Goal: Information Seeking & Learning: Learn about a topic

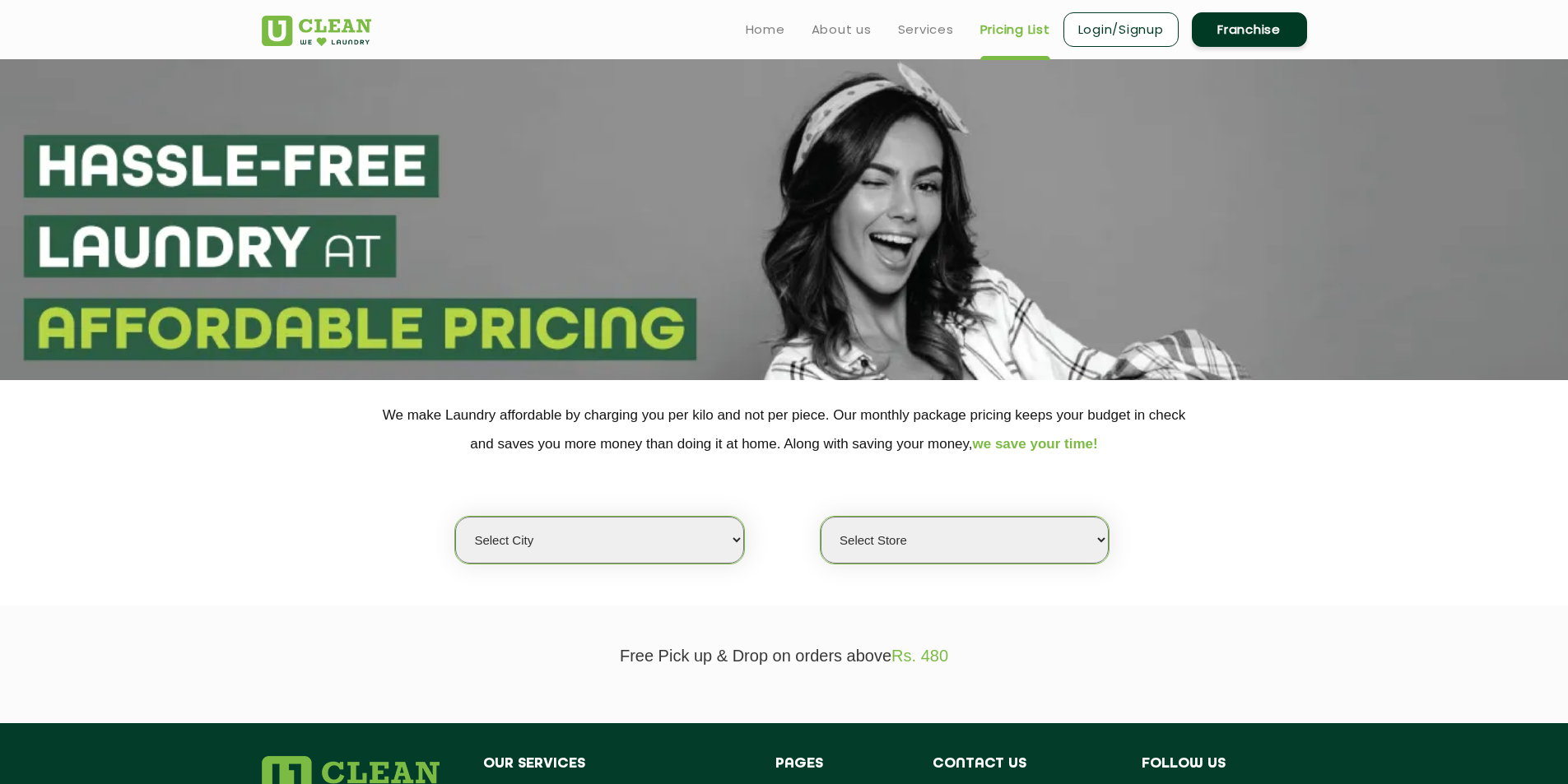
click at [730, 535] on select "Select city [GEOGRAPHIC_DATA] [GEOGRAPHIC_DATA] [GEOGRAPHIC_DATA] [GEOGRAPHIC_D…" at bounding box center [600, 540] width 289 height 47
select select "8"
click at [455, 516] on select "Select city [GEOGRAPHIC_DATA] [GEOGRAPHIC_DATA] [GEOGRAPHIC_DATA] [GEOGRAPHIC_D…" at bounding box center [600, 540] width 289 height 47
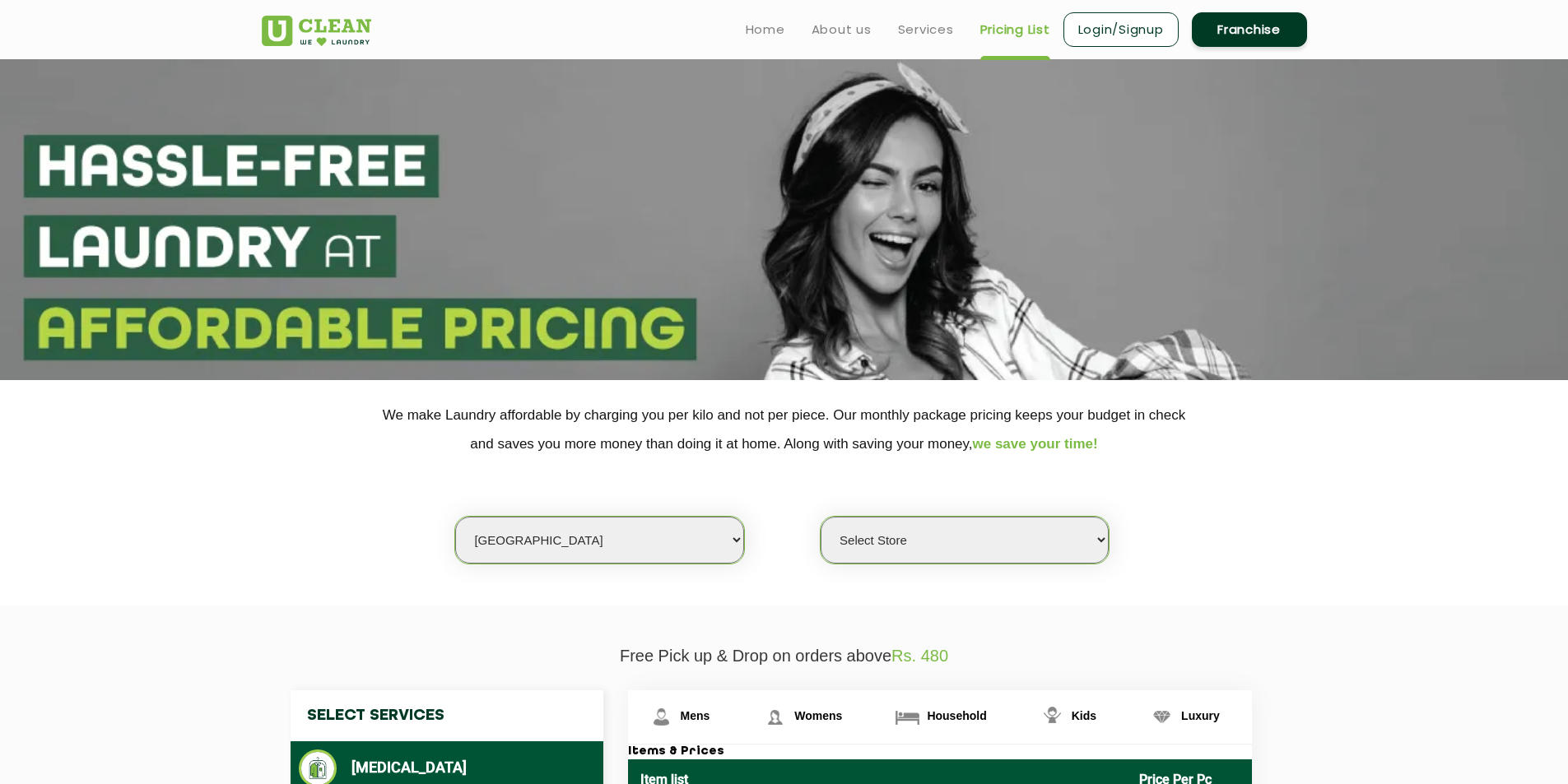
click at [947, 555] on select "Select Store [GEOGRAPHIC_DATA] [GEOGRAPHIC_DATA] [GEOGRAPHIC_DATA] [GEOGRAPHIC_…" at bounding box center [965, 540] width 289 height 47
select select "351"
click at [820, 516] on select "Select Store [GEOGRAPHIC_DATA] [GEOGRAPHIC_DATA] [GEOGRAPHIC_DATA] [GEOGRAPHIC_…" at bounding box center [965, 540] width 289 height 47
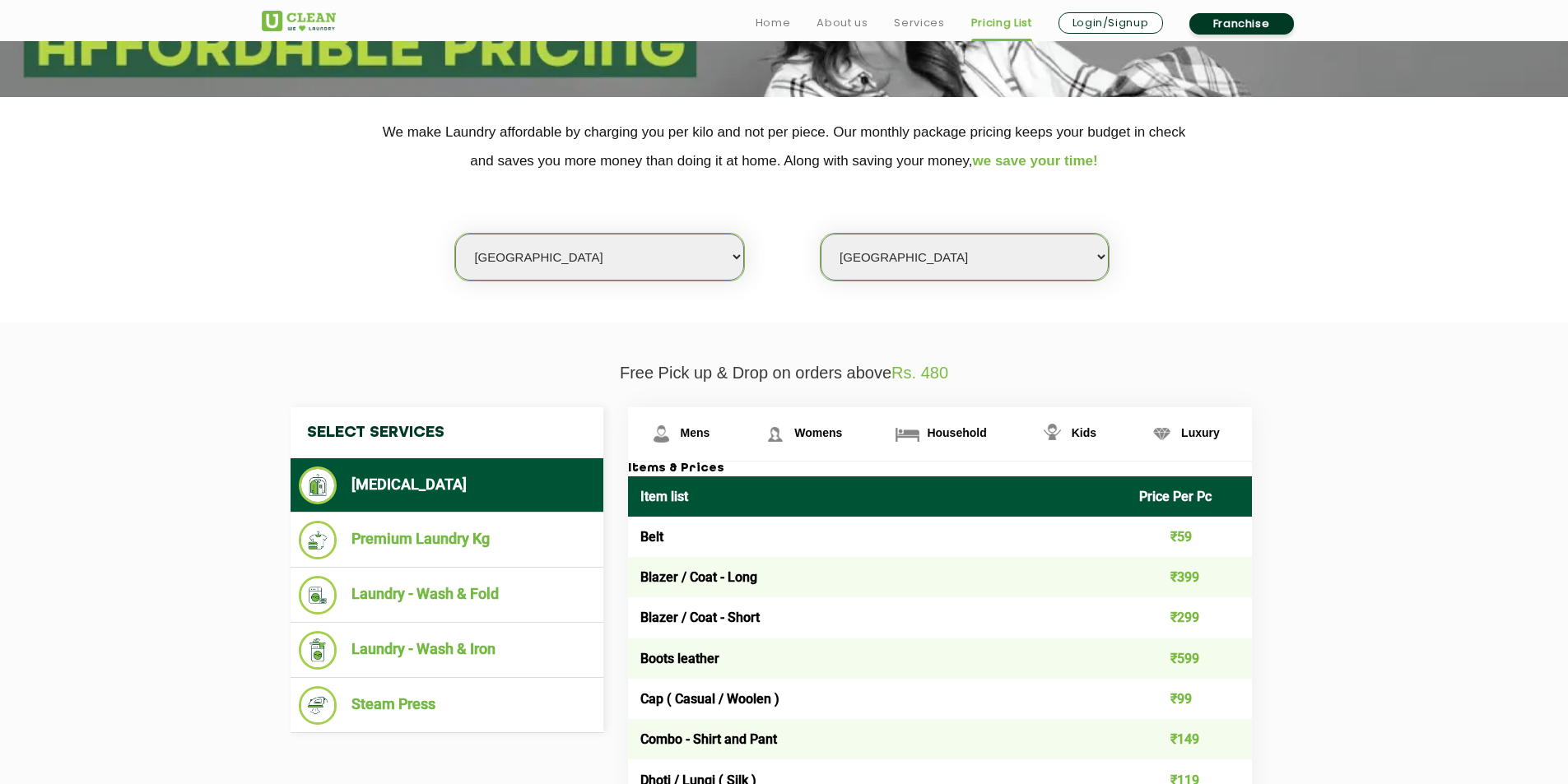
scroll to position [329, 0]
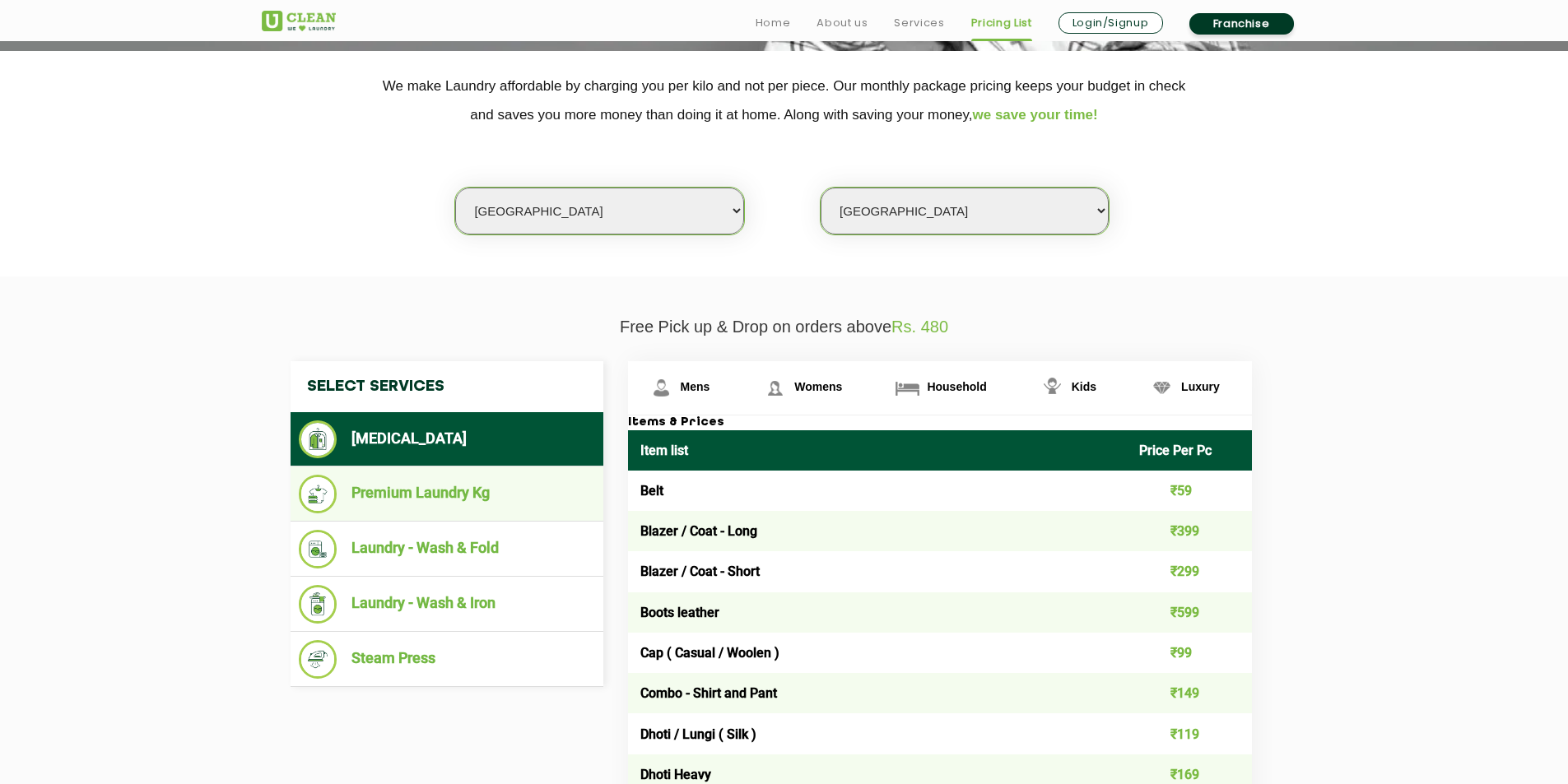
click at [508, 490] on li "Premium Laundry Kg" at bounding box center [447, 494] width 296 height 39
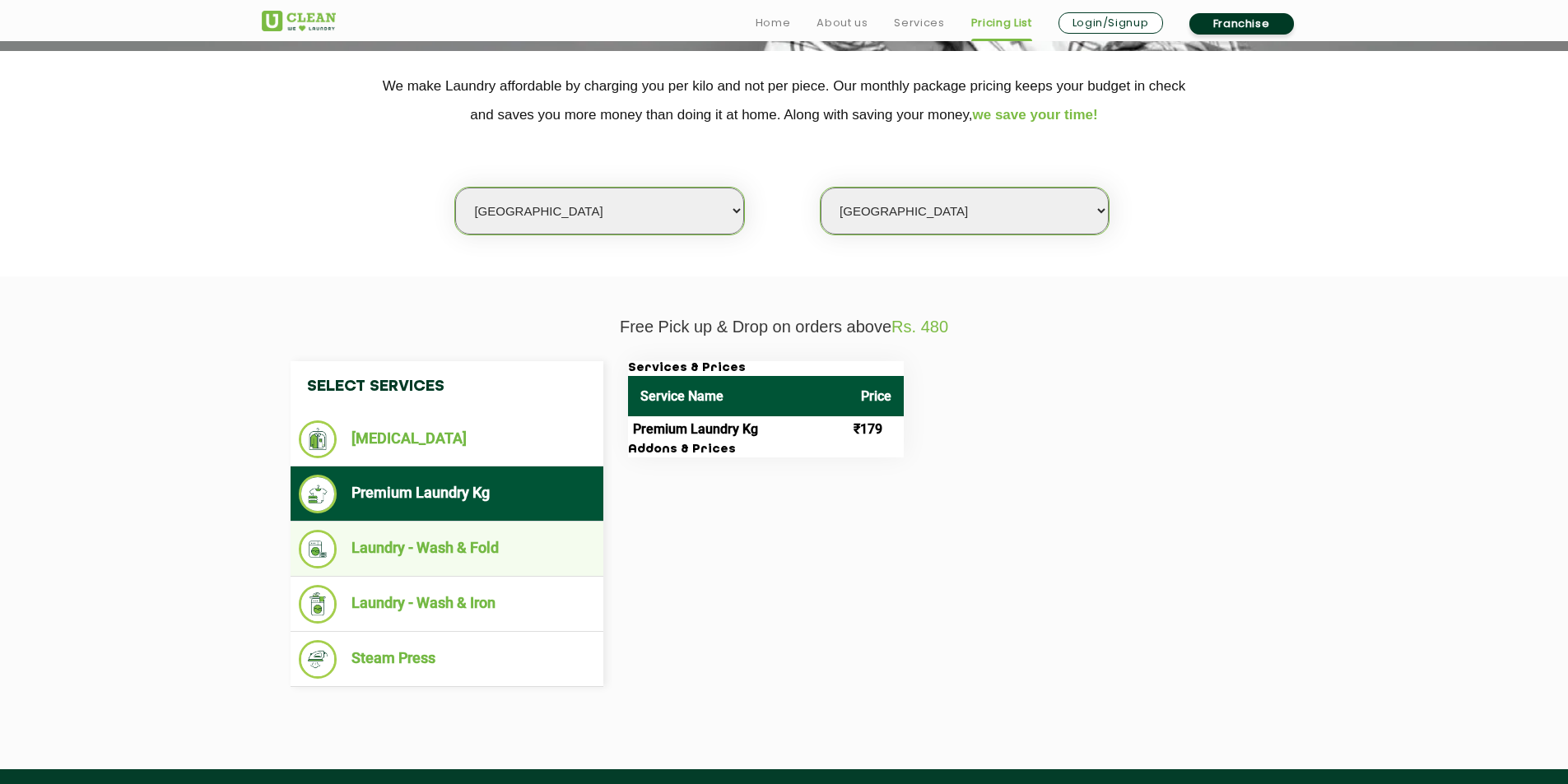
click at [461, 532] on li "Laundry - Wash & Fold" at bounding box center [447, 548] width 296 height 39
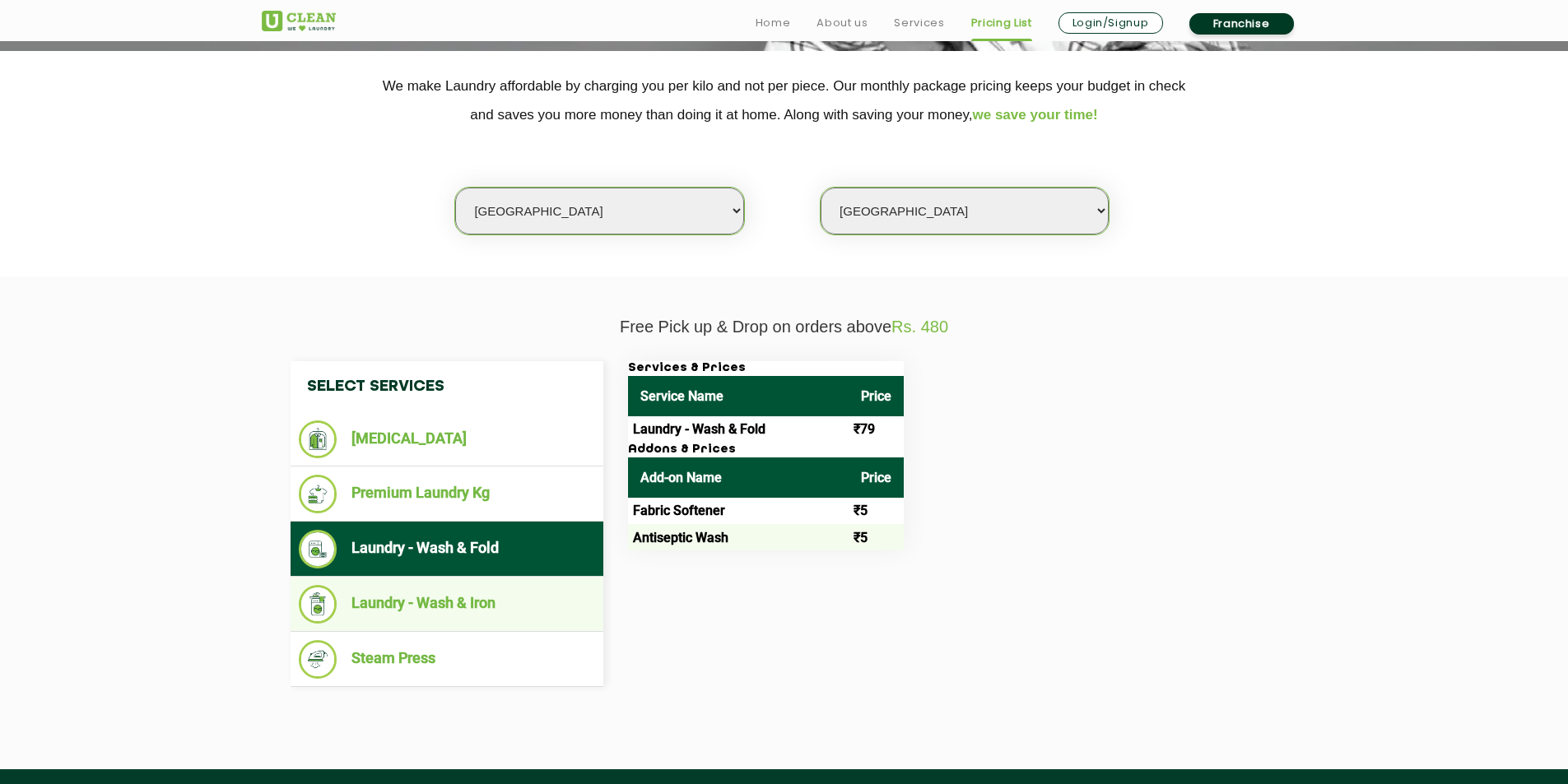
click at [470, 604] on li "Laundry - Wash & Iron" at bounding box center [447, 604] width 296 height 39
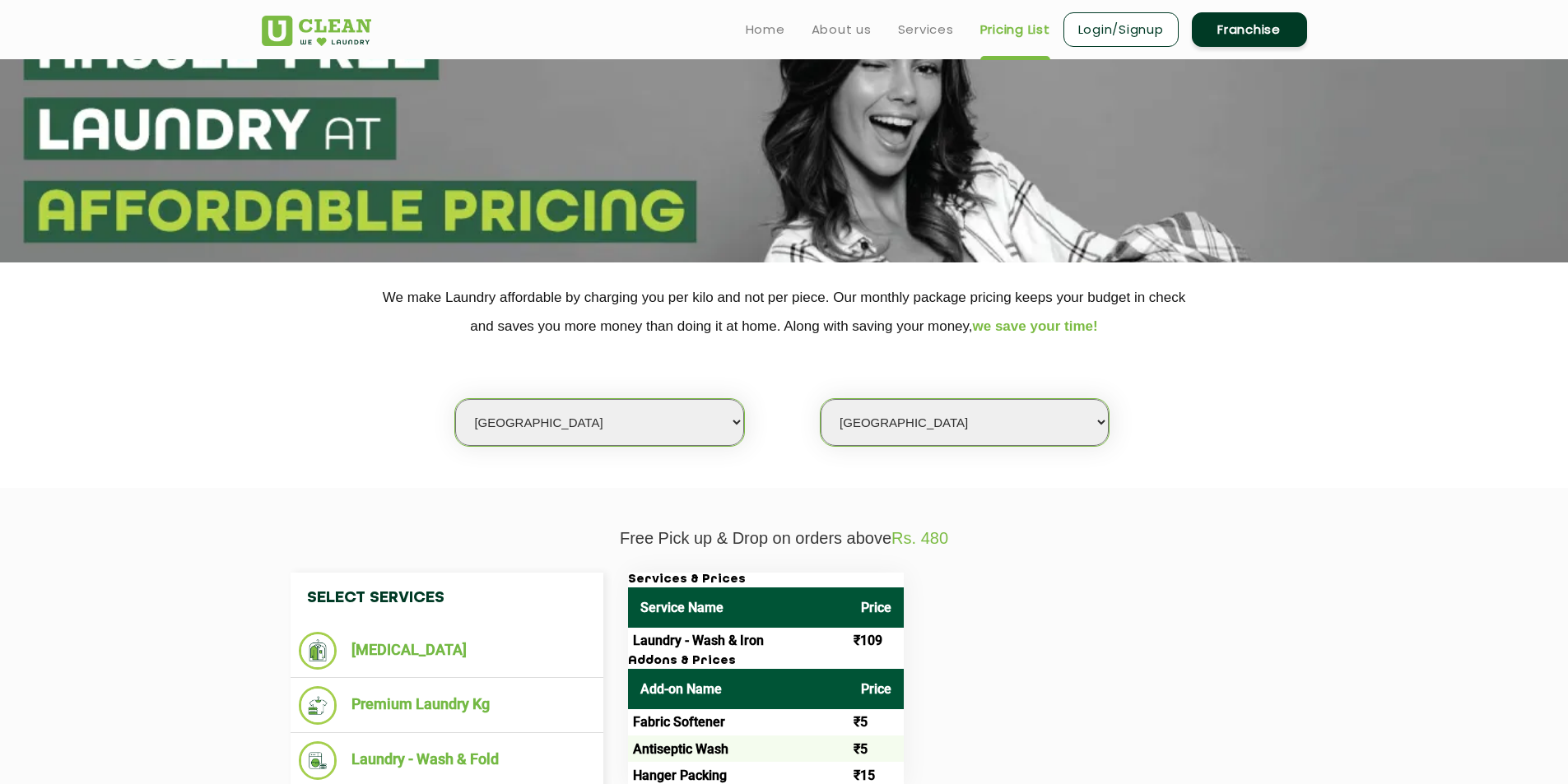
scroll to position [0, 0]
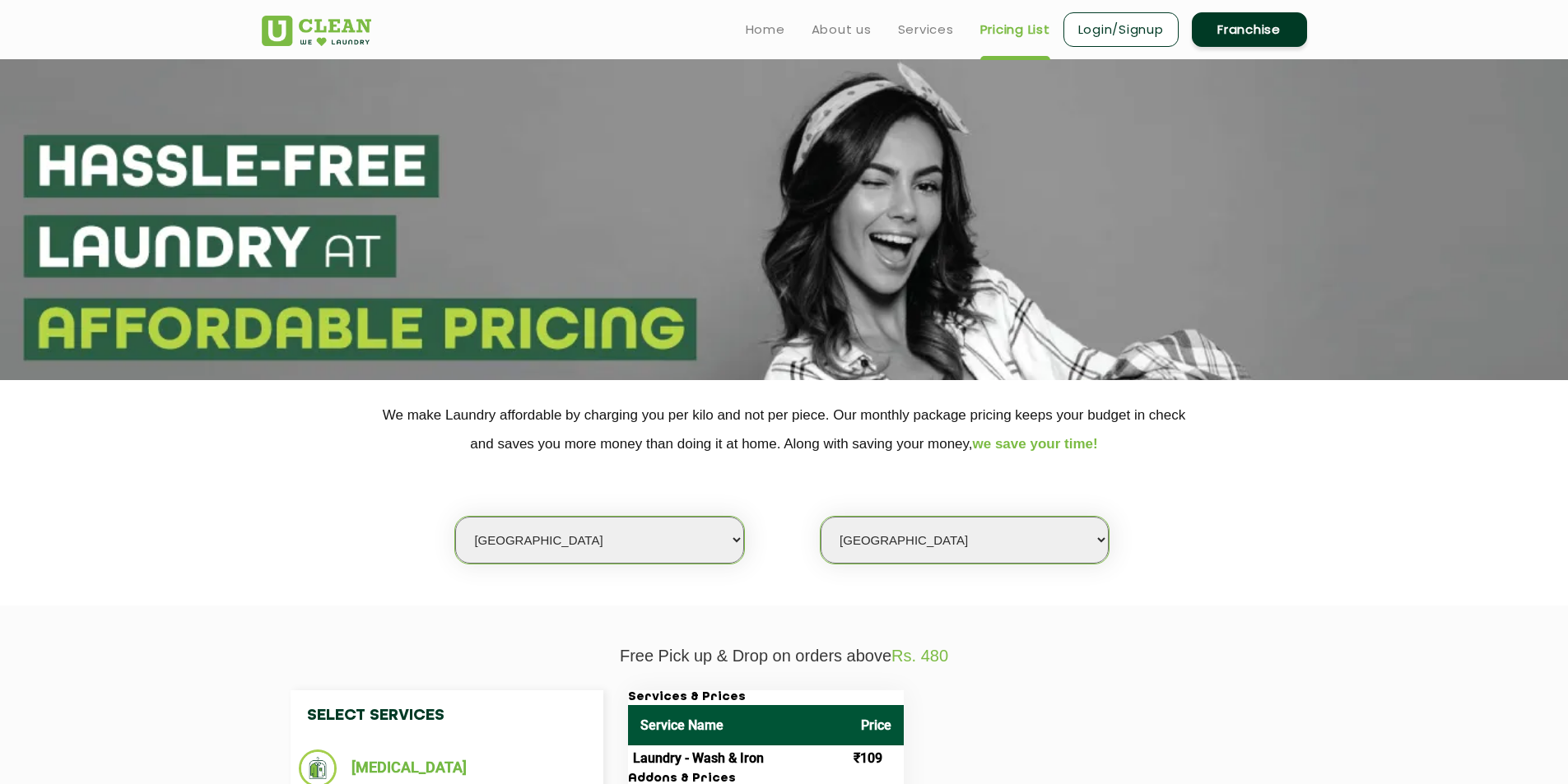
click at [757, 35] on link "Home" at bounding box center [766, 29] width 40 height 20
